Goal: Task Accomplishment & Management: Complete application form

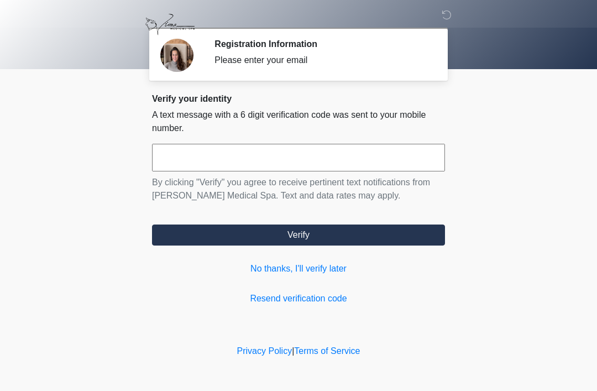
click at [193, 159] on input "text" at bounding box center [298, 158] width 293 height 28
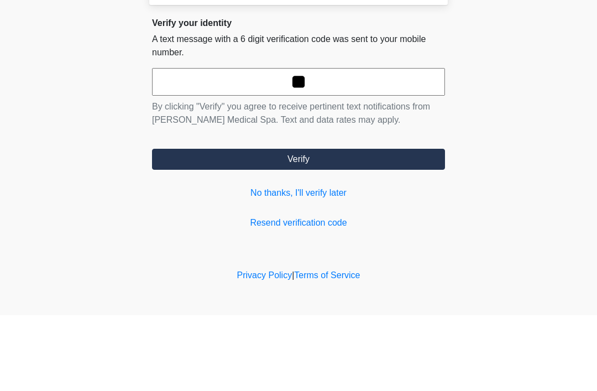
type input "*"
type input "******"
click at [298, 224] on button "Verify" at bounding box center [298, 234] width 293 height 21
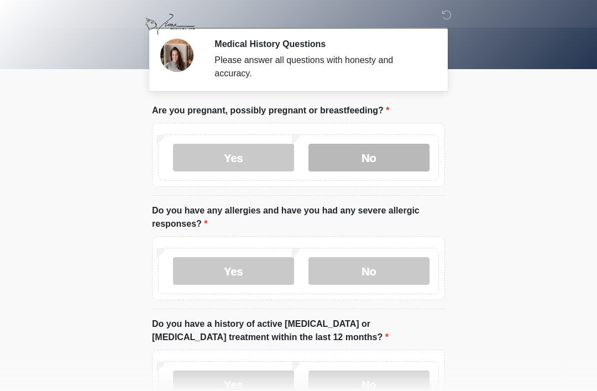
click at [359, 153] on label "No" at bounding box center [368, 158] width 121 height 28
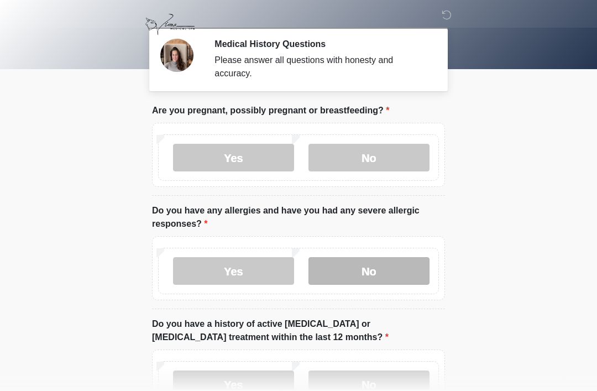
click at [355, 268] on label "No" at bounding box center [368, 271] width 121 height 28
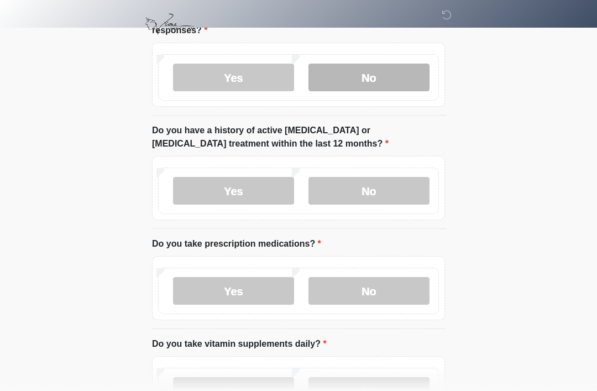
scroll to position [196, 0]
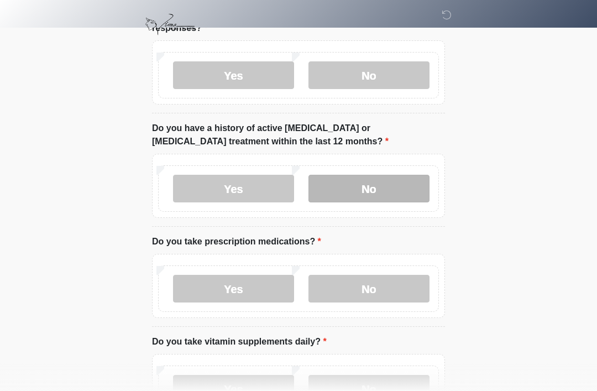
click at [364, 192] on label "No" at bounding box center [368, 189] width 121 height 28
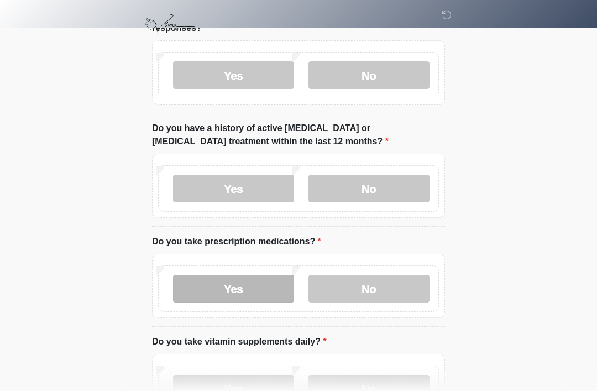
click at [220, 290] on label "Yes" at bounding box center [233, 289] width 121 height 28
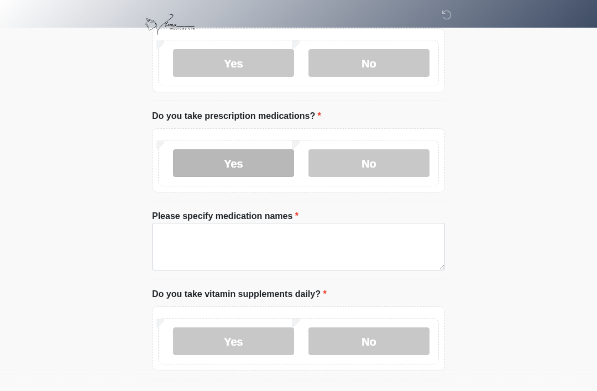
scroll to position [323, 0]
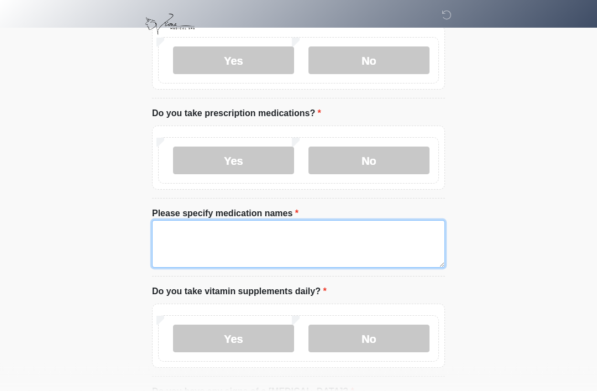
click at [181, 232] on textarea "Please specify medication names" at bounding box center [298, 245] width 293 height 48
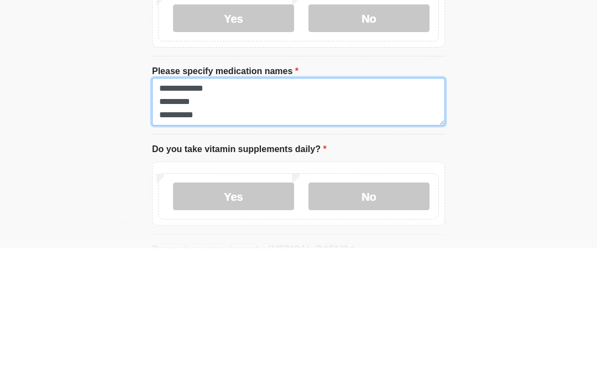
scroll to position [9, 0]
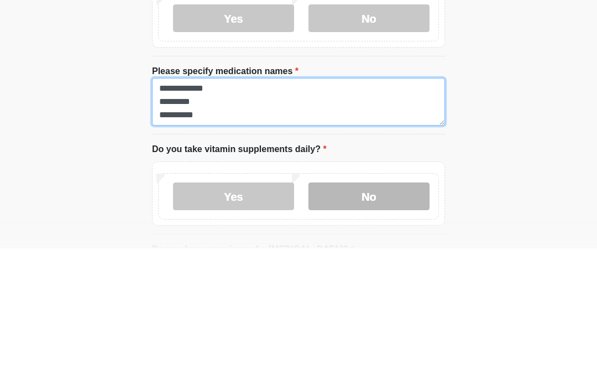
type textarea "**********"
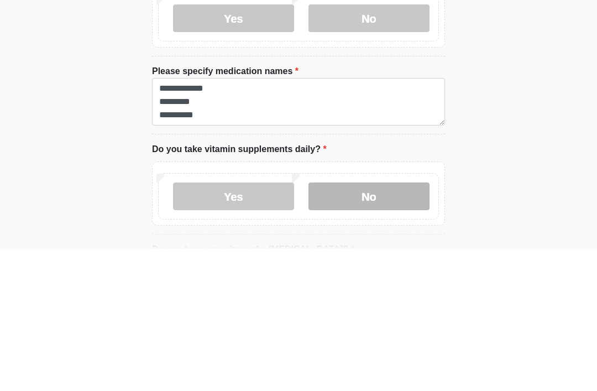
click at [354, 325] on label "No" at bounding box center [368, 339] width 121 height 28
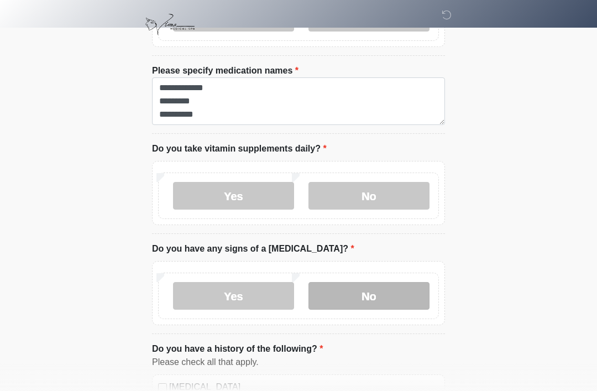
click at [361, 300] on label "No" at bounding box center [368, 296] width 121 height 28
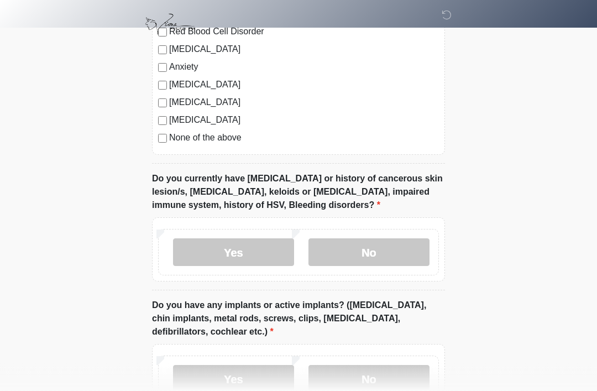
scroll to position [911, 0]
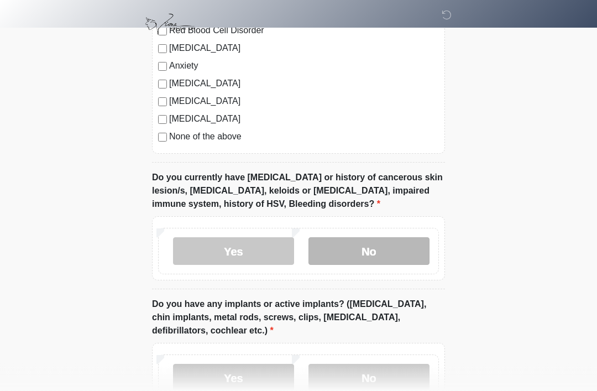
click at [350, 252] on label "No" at bounding box center [368, 252] width 121 height 28
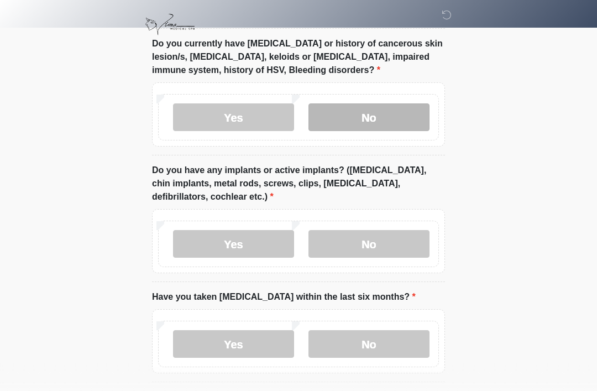
scroll to position [1048, 0]
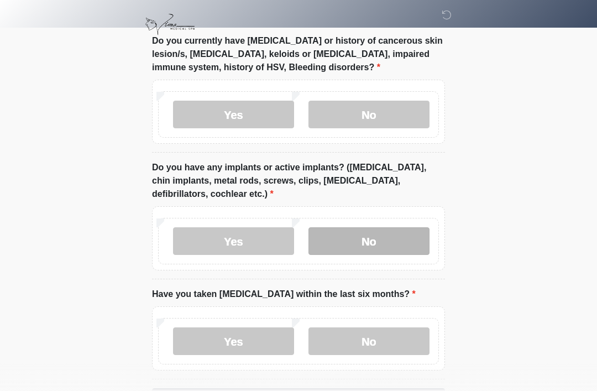
click at [360, 235] on label "No" at bounding box center [368, 241] width 121 height 28
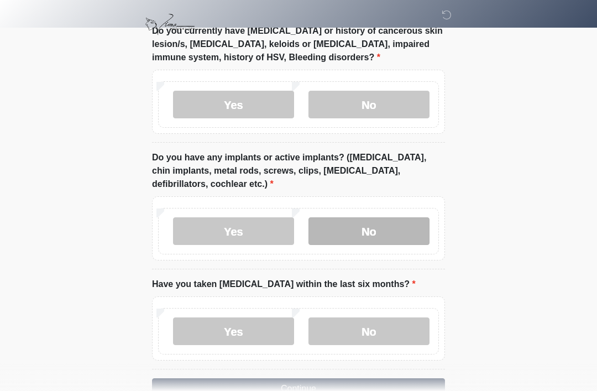
scroll to position [1088, 0]
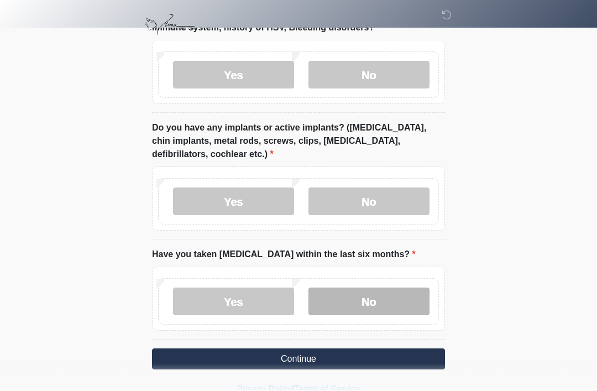
click at [369, 298] on label "No" at bounding box center [368, 301] width 121 height 28
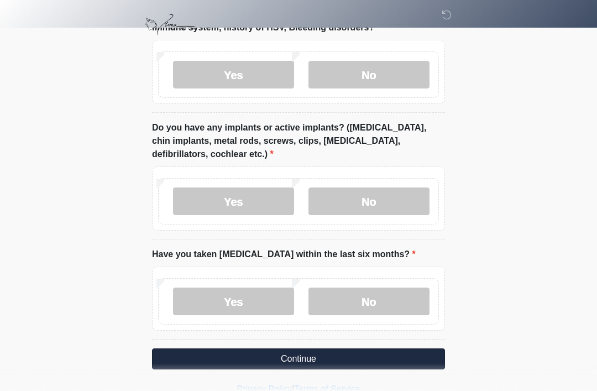
click at [263, 355] on button "Continue" at bounding box center [298, 358] width 293 height 21
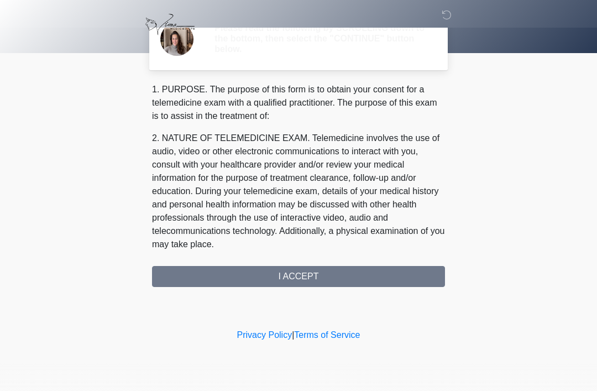
scroll to position [0, 0]
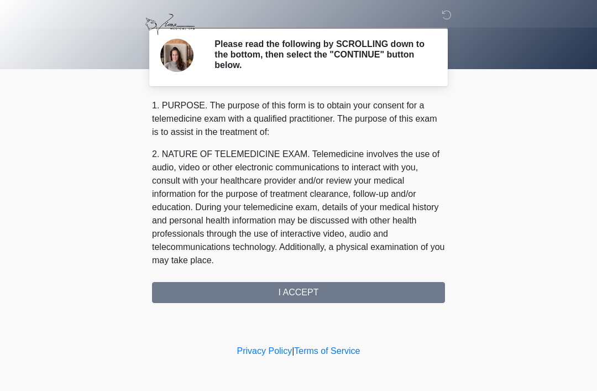
click at [267, 293] on div "1. PURPOSE. The purpose of this form is to obtain your consent for a telemedici…" at bounding box center [298, 201] width 293 height 204
click at [300, 286] on div "1. PURPOSE. The purpose of this form is to obtain your consent for a telemedici…" at bounding box center [298, 201] width 293 height 204
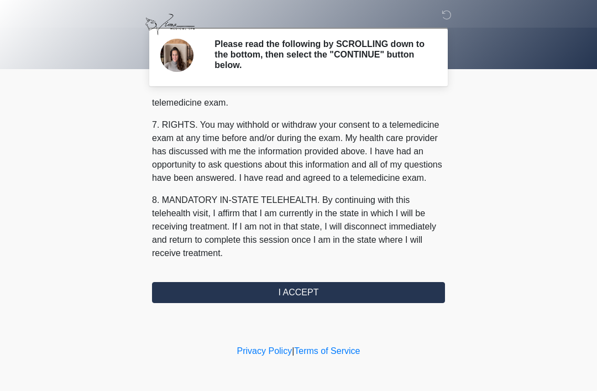
scroll to position [498, 0]
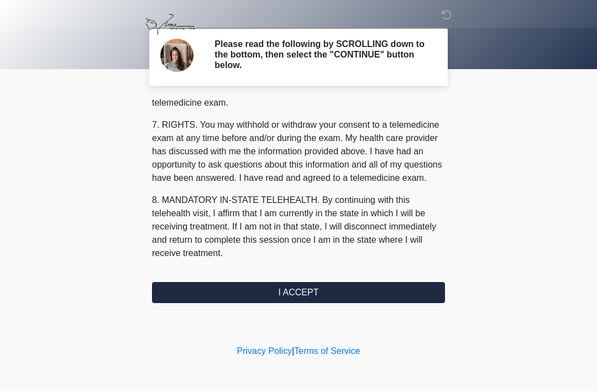
click at [303, 291] on button "I ACCEPT" at bounding box center [298, 292] width 293 height 21
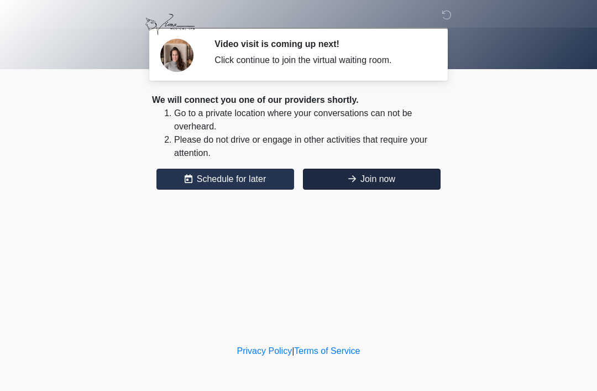
click at [358, 179] on button "Join now" at bounding box center [372, 179] width 138 height 21
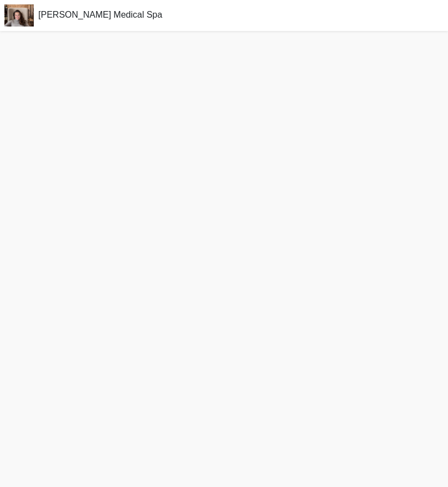
scroll to position [3, 0]
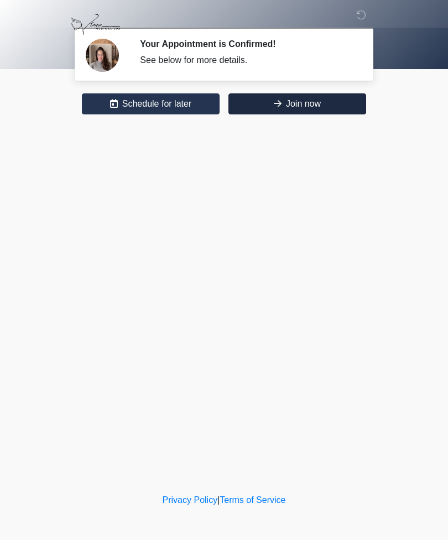
click at [307, 108] on button "Join now" at bounding box center [297, 103] width 138 height 21
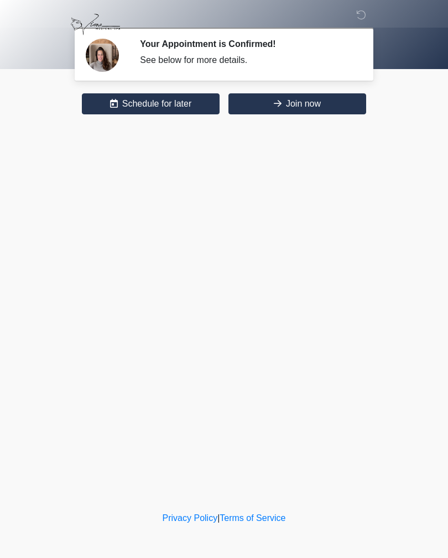
click at [370, 15] on div at bounding box center [370, 17] width 21 height 13
click at [361, 18] on icon at bounding box center [361, 15] width 10 height 10
